Goal: Complete application form: Complete application form

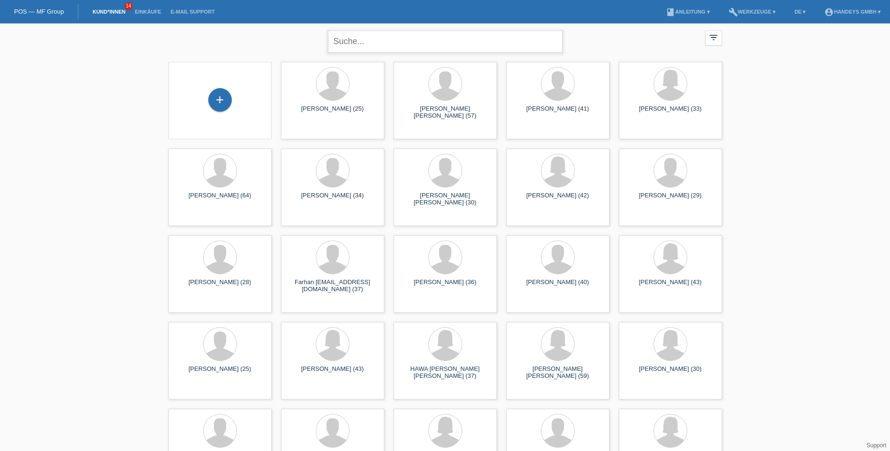
click at [370, 40] on input "text" at bounding box center [445, 41] width 235 height 22
click at [222, 97] on div "+" at bounding box center [219, 99] width 23 height 23
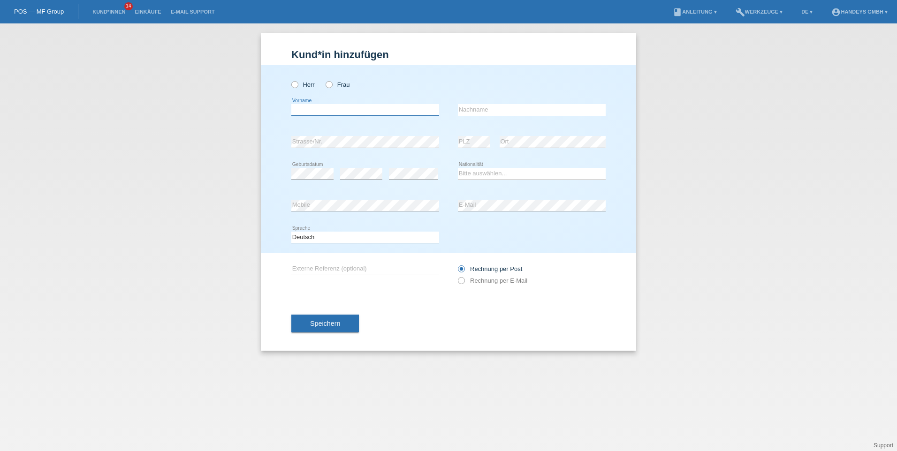
click at [338, 107] on input "text" at bounding box center [365, 110] width 148 height 12
type input "nidharshani"
click at [506, 109] on input "text" at bounding box center [532, 110] width 148 height 12
type input "patkunaraj"
click at [502, 172] on select "Bitte auswählen... Schweiz Deutschland Liechtenstein Österreich ------------ Af…" at bounding box center [532, 173] width 148 height 11
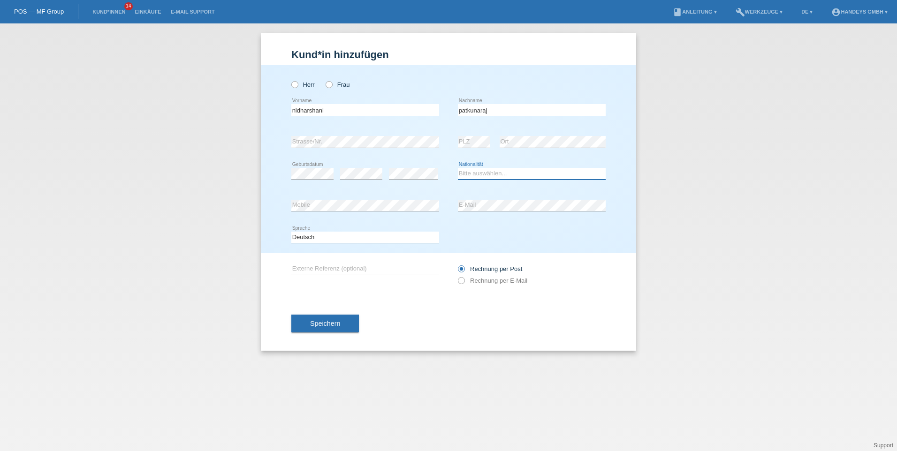
select select "LK"
click at [458, 168] on select "Bitte auswählen... Schweiz Deutschland Liechtenstein Österreich ------------ Af…" at bounding box center [532, 173] width 148 height 11
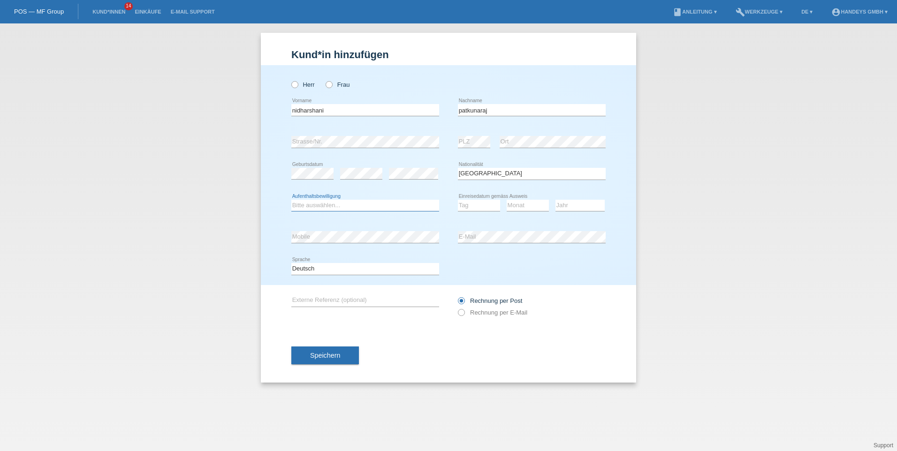
click at [358, 204] on select "Bitte auswählen... C B B - Flüchtlingsstatus Andere" at bounding box center [365, 205] width 148 height 11
select select "B"
click at [291, 200] on select "Bitte auswählen... C B B - Flüchtlingsstatus Andere" at bounding box center [365, 205] width 148 height 11
click at [475, 204] on select "Tag 01 02 03 04 05 06 07 08 09 10 11" at bounding box center [479, 205] width 42 height 11
select select "10"
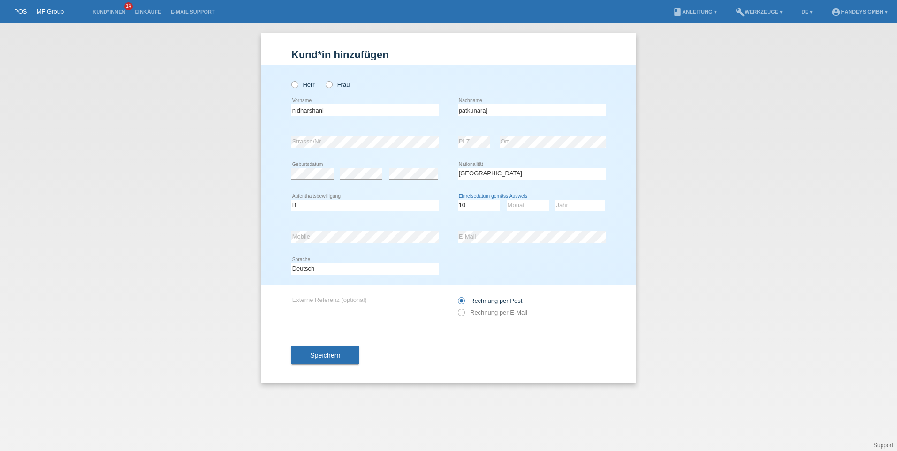
click at [458, 200] on select "Tag 01 02 03 04 05 06 07 08 09 10 11" at bounding box center [479, 205] width 42 height 11
click at [532, 207] on select "Monat 01 02 03 04 05 06 07 08 09 10 11" at bounding box center [528, 205] width 42 height 11
select select "05"
click at [507, 200] on select "Monat 01 02 03 04 05 06 07 08 09 10 11" at bounding box center [528, 205] width 42 height 11
click at [583, 204] on select "Jahr 2025 2024 2023 2022 2021 2020 2019 2018 2017 2016 2015 2014 2013 2012 2011…" at bounding box center [579, 205] width 49 height 11
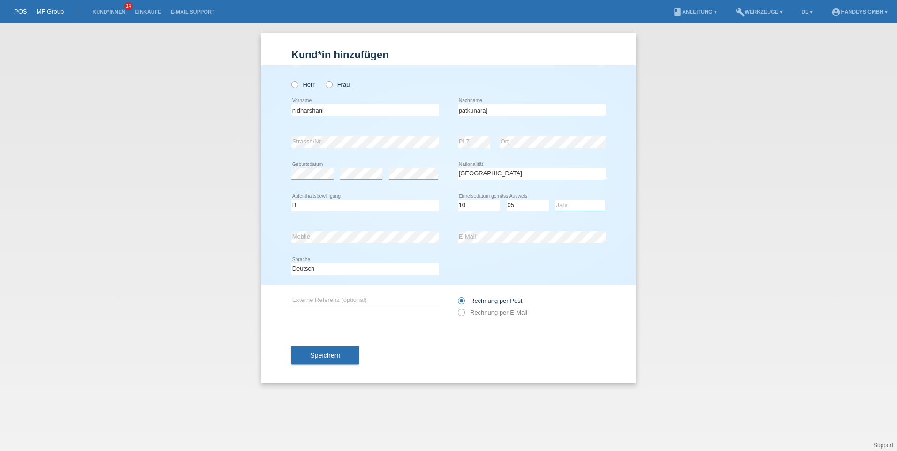
select select "2024"
click at [555, 200] on select "Jahr 2025 2024 2023 2022 2021 2020 2019 2018 2017 2016 2015 2014 2013 2012 2011…" at bounding box center [579, 205] width 49 height 11
click at [553, 131] on div "error Ort" at bounding box center [553, 142] width 106 height 32
click at [359, 300] on input "text" at bounding box center [365, 301] width 148 height 12
type input "kumar"
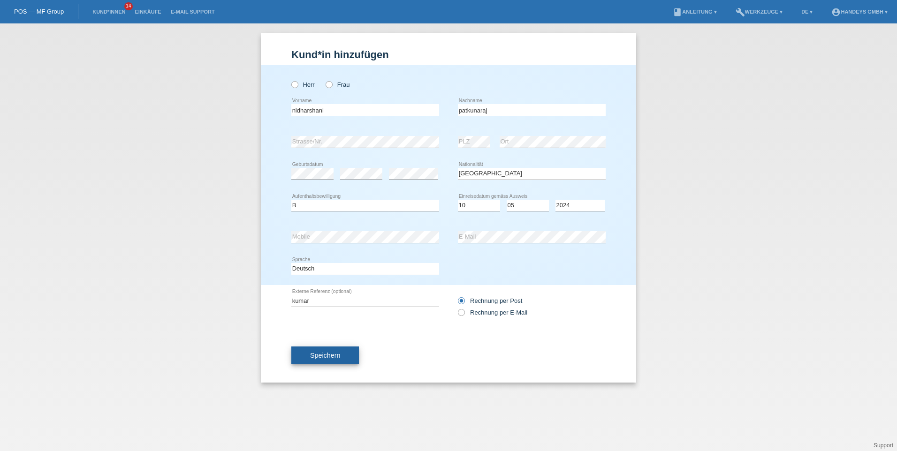
click at [317, 354] on span "Speichern" at bounding box center [325, 356] width 30 height 8
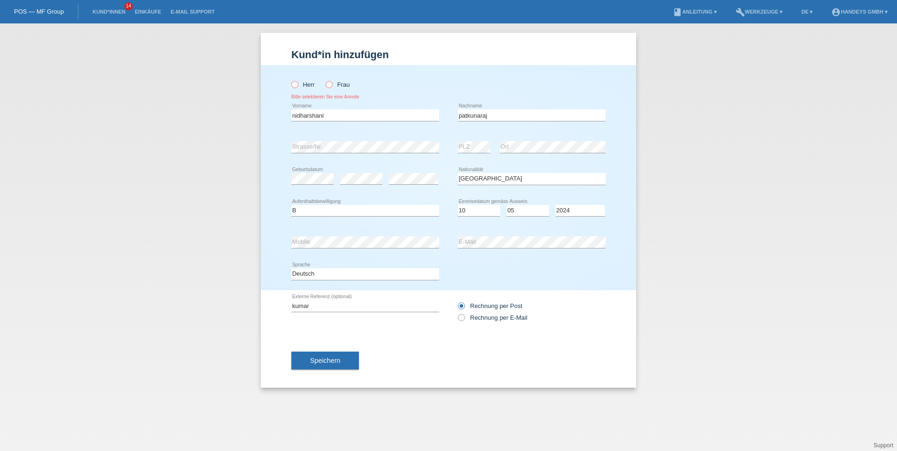
click at [324, 80] on icon at bounding box center [324, 80] width 0 height 0
click at [330, 87] on input "Frau" at bounding box center [329, 84] width 6 height 6
radio input "true"
click at [320, 361] on span "Speichern" at bounding box center [325, 361] width 30 height 8
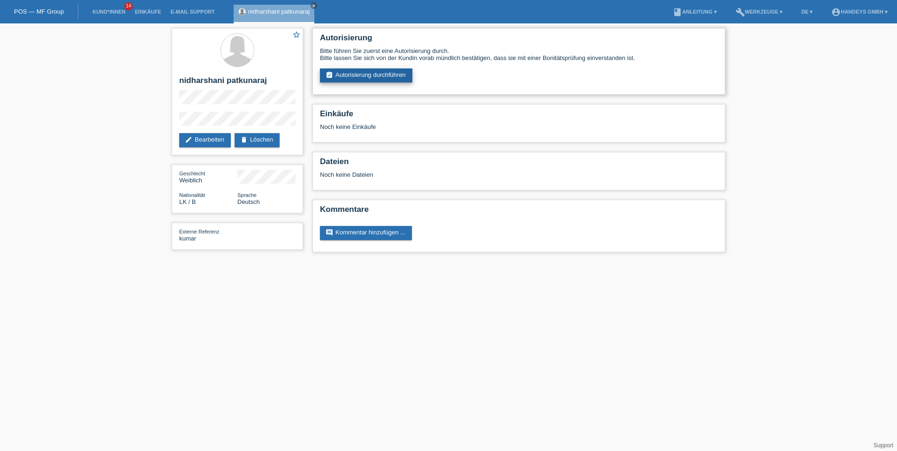
click at [381, 76] on link "assignment_turned_in Autorisierung durchführen" at bounding box center [366, 75] width 92 height 14
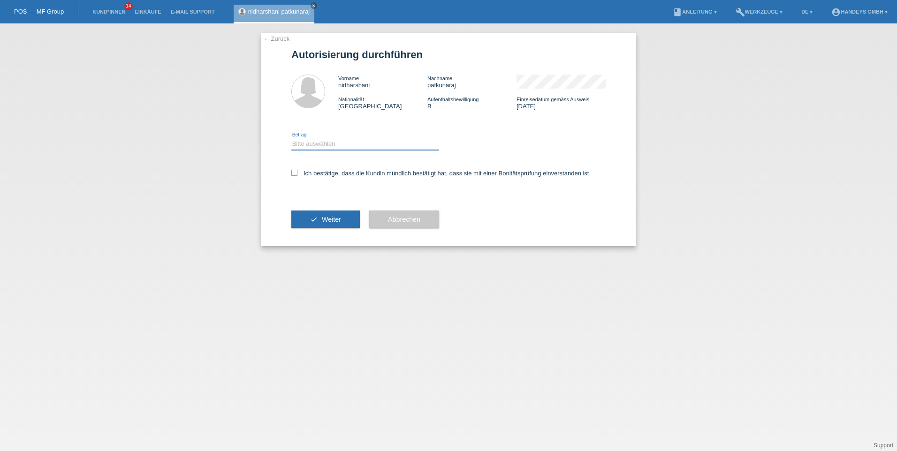
click at [355, 147] on select "Bitte auswählen CHF 1.00 - CHF 499.00 CHF 500.00 - CHF 1'999.00 CHF 2'000.00 - …" at bounding box center [365, 143] width 148 height 11
select select "3"
click at [291, 138] on select "Bitte auswählen CHF 1.00 - CHF 499.00 CHF 500.00 - CHF 1'999.00 CHF 2'000.00 - …" at bounding box center [365, 143] width 148 height 11
click at [294, 174] on icon at bounding box center [294, 173] width 6 height 6
click at [294, 174] on input "Ich bestätige, dass die Kundin mündlich bestätigt hat, dass sie mit einer Bonit…" at bounding box center [294, 173] width 6 height 6
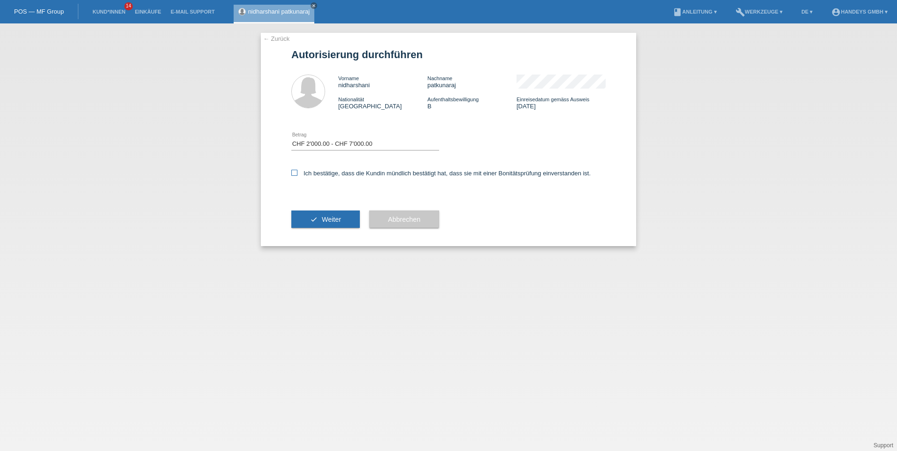
checkbox input "true"
click at [332, 222] on span "Weiter" at bounding box center [331, 220] width 19 height 8
